Goal: Book appointment/travel/reservation

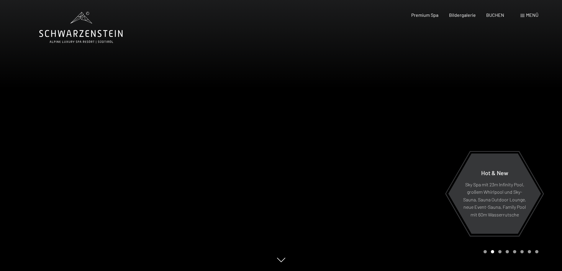
click at [526, 16] on span "Menü" at bounding box center [532, 15] width 12 height 6
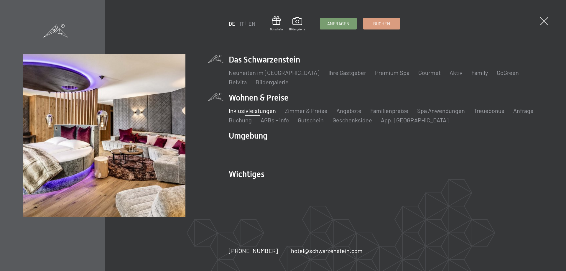
click at [267, 110] on link "Inklusivleistungen" at bounding box center [252, 110] width 47 height 7
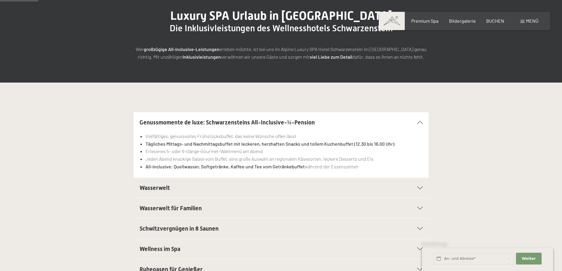
scroll to position [88, 0]
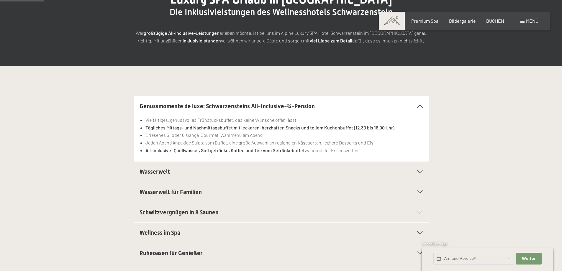
click at [152, 171] on span "Wasserwelt" at bounding box center [154, 171] width 30 height 7
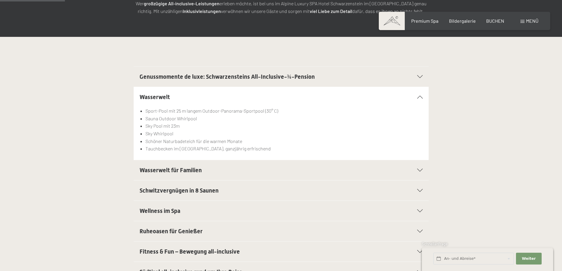
scroll to position [147, 0]
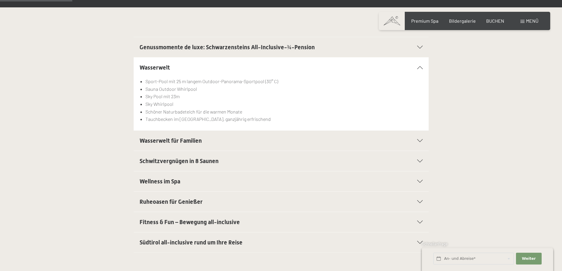
click at [158, 139] on span "Wasserwelt für Familien" at bounding box center [170, 140] width 62 height 7
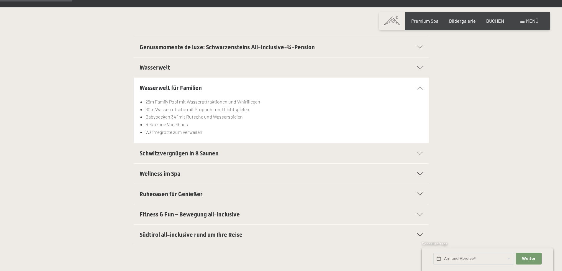
click at [153, 155] on span "Schwitzvergnügen in 8 Saunen" at bounding box center [178, 153] width 79 height 7
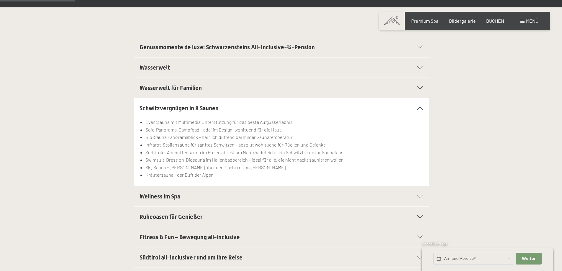
scroll to position [177, 0]
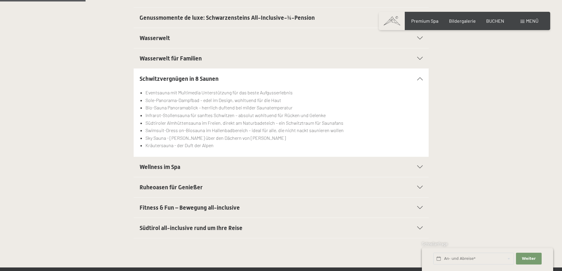
click at [160, 225] on span "Südtirol all-inclusive rund um Ihre Reise" at bounding box center [190, 227] width 103 height 7
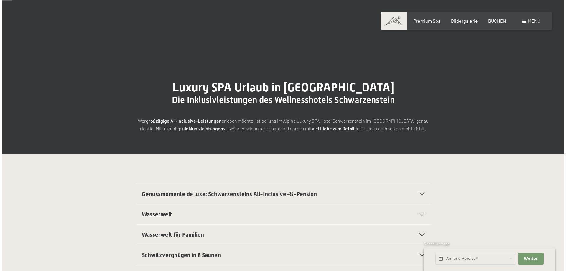
scroll to position [0, 0]
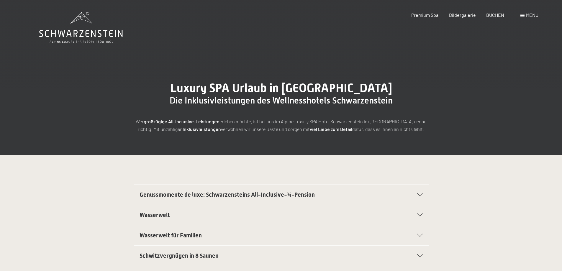
click at [528, 15] on span "Menü" at bounding box center [532, 15] width 12 height 6
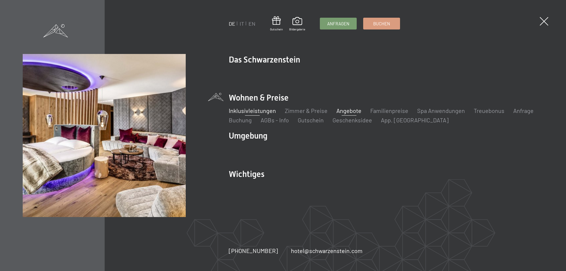
click at [345, 110] on link "Angebote" at bounding box center [348, 110] width 25 height 7
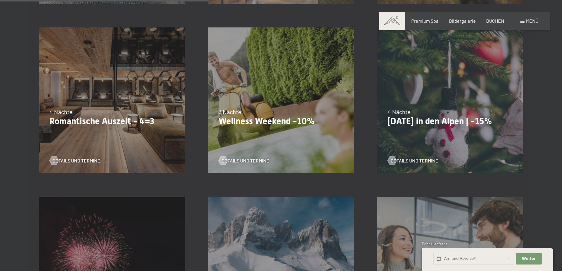
scroll to position [501, 0]
click at [245, 160] on span "Details und Termine" at bounding box center [251, 160] width 48 height 6
click at [71, 160] on span "Details und Termine" at bounding box center [82, 160] width 48 height 6
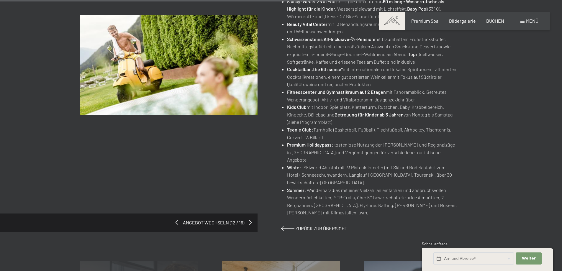
scroll to position [324, 0]
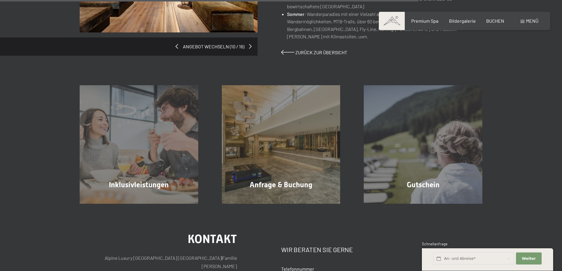
scroll to position [531, 0]
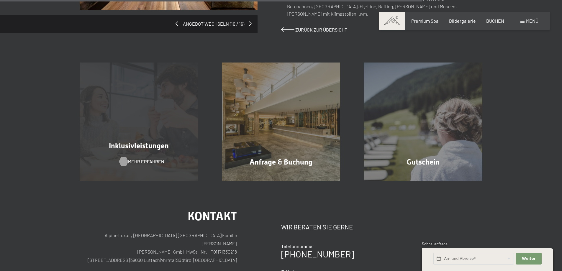
click at [140, 158] on span "Mehr erfahren" at bounding box center [146, 161] width 36 height 6
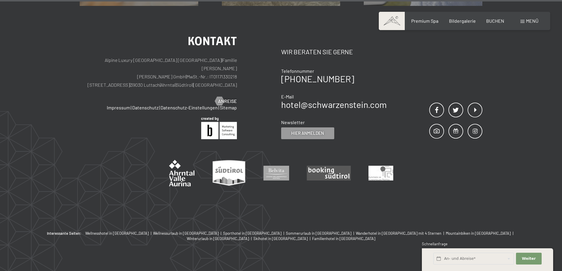
scroll to position [707, 0]
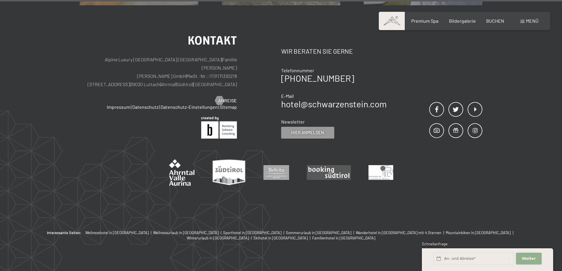
click at [528, 261] on span "Weiter" at bounding box center [529, 258] width 14 height 5
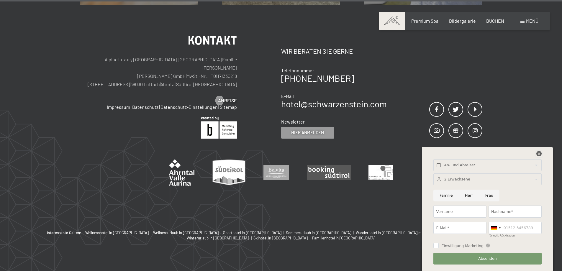
click at [540, 153] on icon at bounding box center [538, 153] width 5 height 5
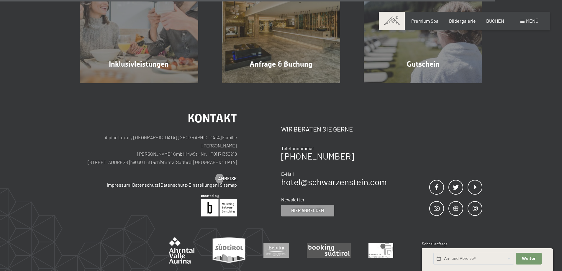
scroll to position [618, 0]
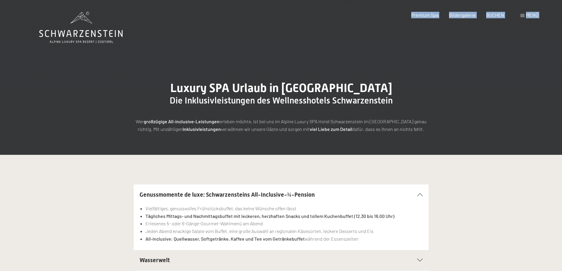
drag, startPoint x: 126, startPoint y: 32, endPoint x: 96, endPoint y: 34, distance: 30.2
